Goal: Find specific page/section: Find specific page/section

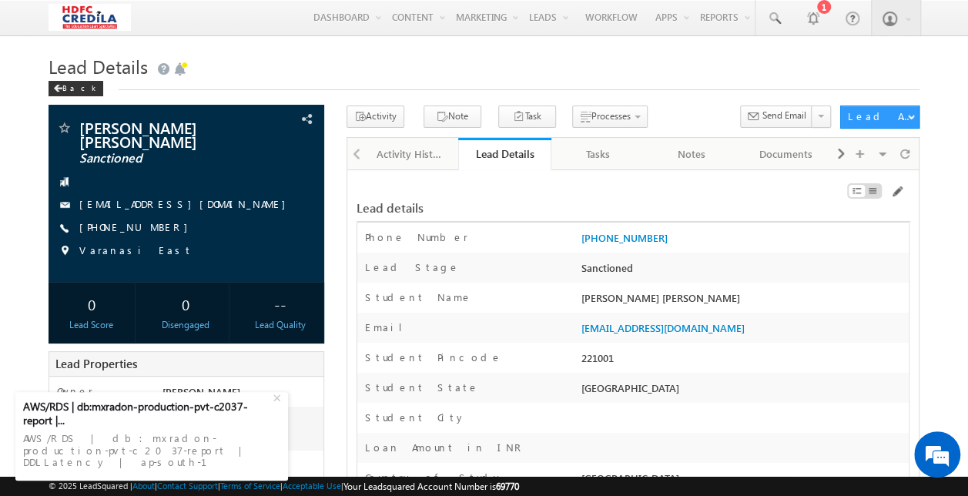
click at [254, 15] on div "Menu [PERSON_NAME] vinay .ryak ala@c redil [DOMAIN_NAME] Produ ct HDFCC" at bounding box center [483, 18] width 871 height 36
click at [352, 62] on h1 "Lead Details" at bounding box center [483, 65] width 871 height 30
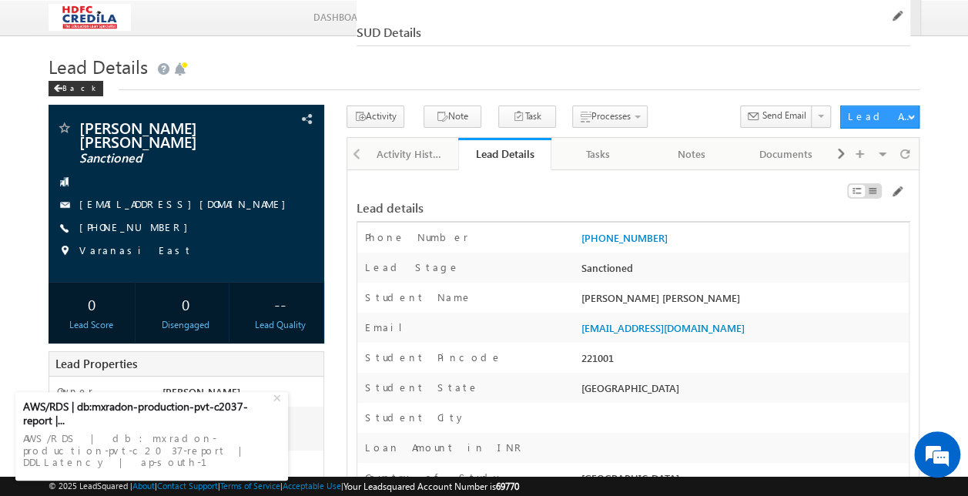
scroll to position [2469, 0]
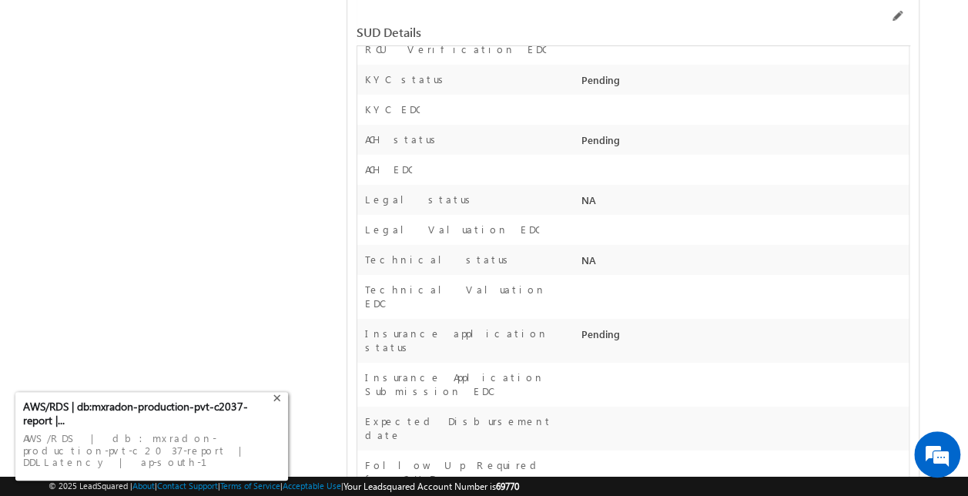
click at [278, 404] on div "+" at bounding box center [278, 395] width 18 height 18
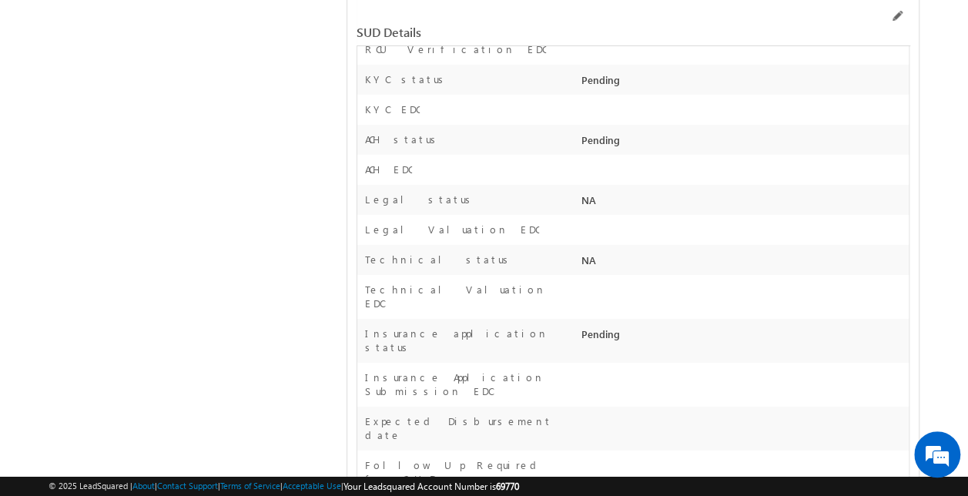
drag, startPoint x: 349, startPoint y: 235, endPoint x: 528, endPoint y: 248, distance: 179.8
click at [528, 414] on div "Expected Disbursement date" at bounding box center [467, 432] width 221 height 36
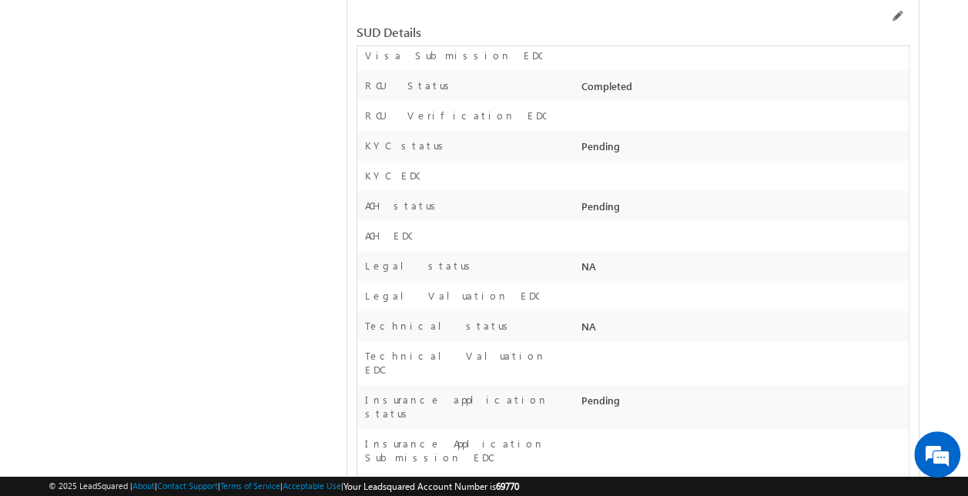
scroll to position [2404, 0]
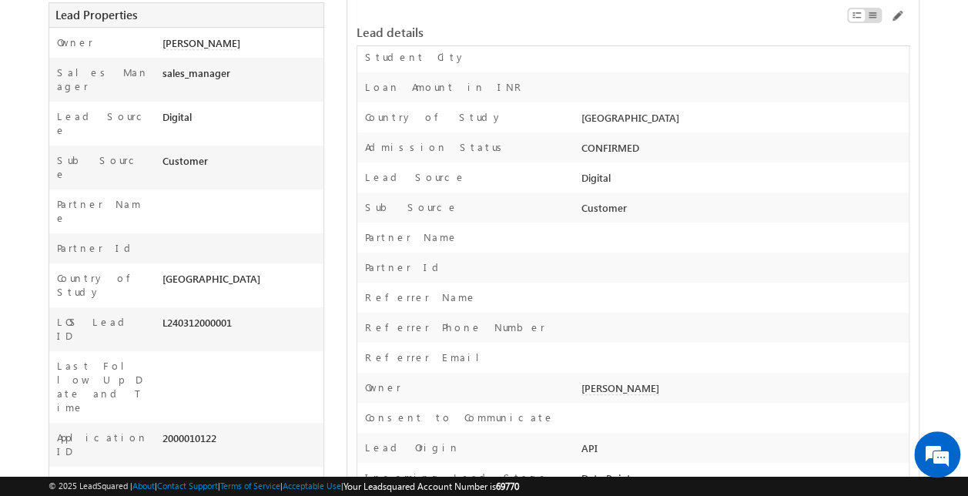
scroll to position [346, 0]
